Goal: Check status: Check status

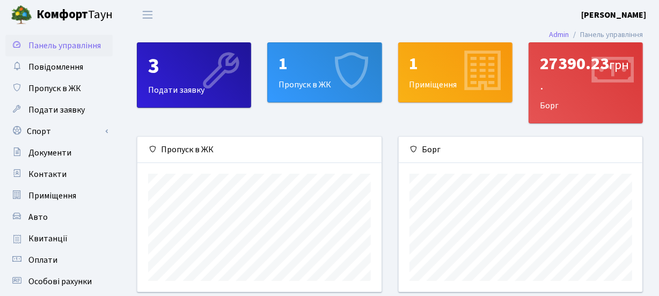
scroll to position [155, 244]
drag, startPoint x: 554, startPoint y: 80, endPoint x: 547, endPoint y: 85, distance: 8.8
click at [555, 81] on span "грн." at bounding box center [584, 75] width 89 height 39
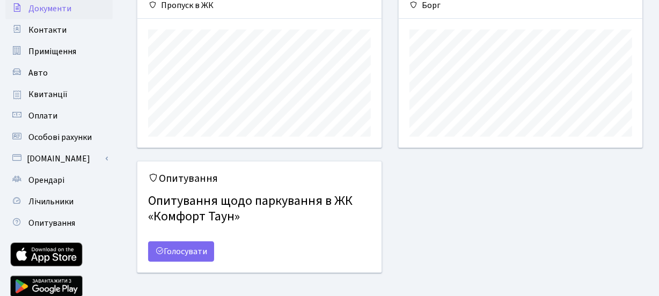
scroll to position [146, 0]
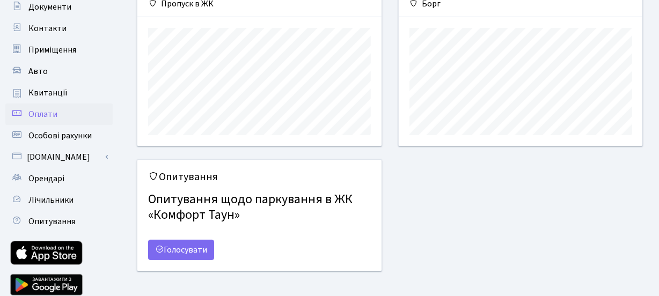
click at [40, 112] on span "Оплати" at bounding box center [42, 114] width 29 height 12
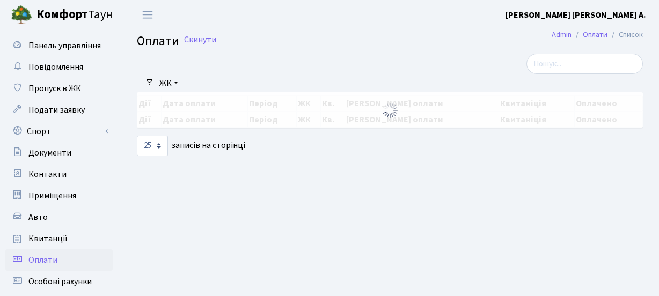
select select "25"
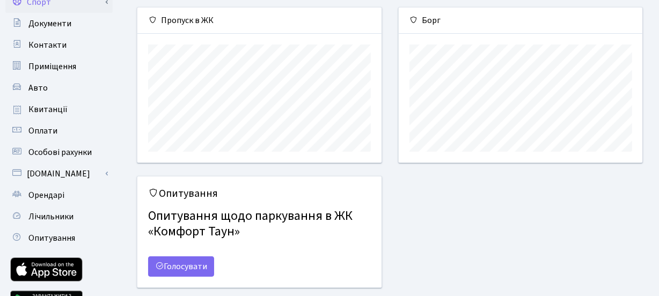
scroll to position [146, 0]
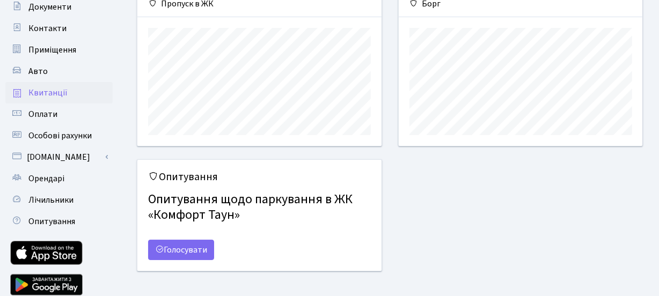
click at [48, 94] on span "Квитанції" at bounding box center [47, 93] width 39 height 12
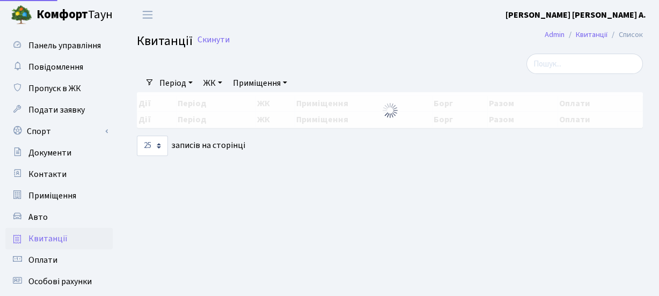
select select "25"
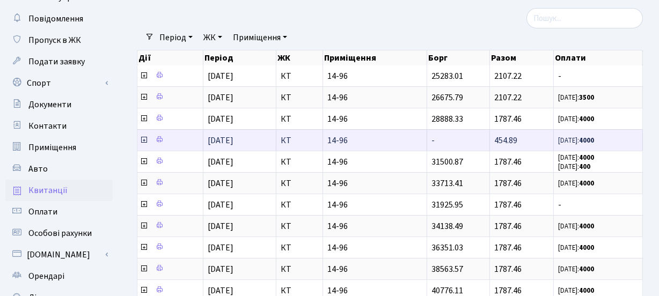
scroll to position [1, 0]
click at [143, 139] on icon at bounding box center [144, 140] width 9 height 9
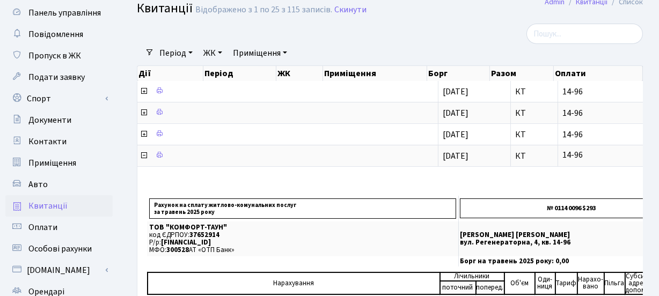
scroll to position [0, 0]
